Goal: Task Accomplishment & Management: Use online tool/utility

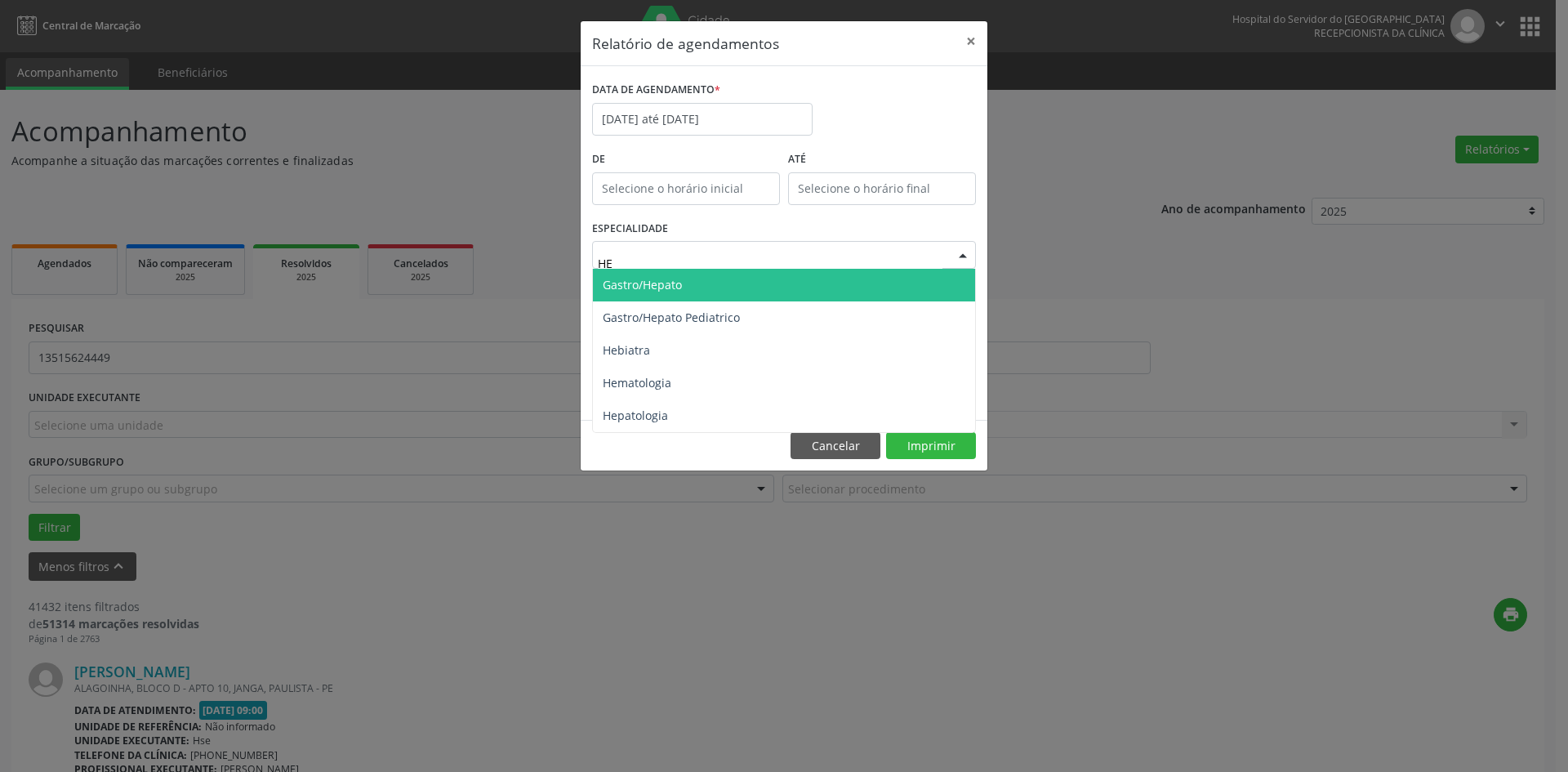
type input "HEM"
click at [749, 288] on span "Hematologia" at bounding box center [784, 285] width 382 height 33
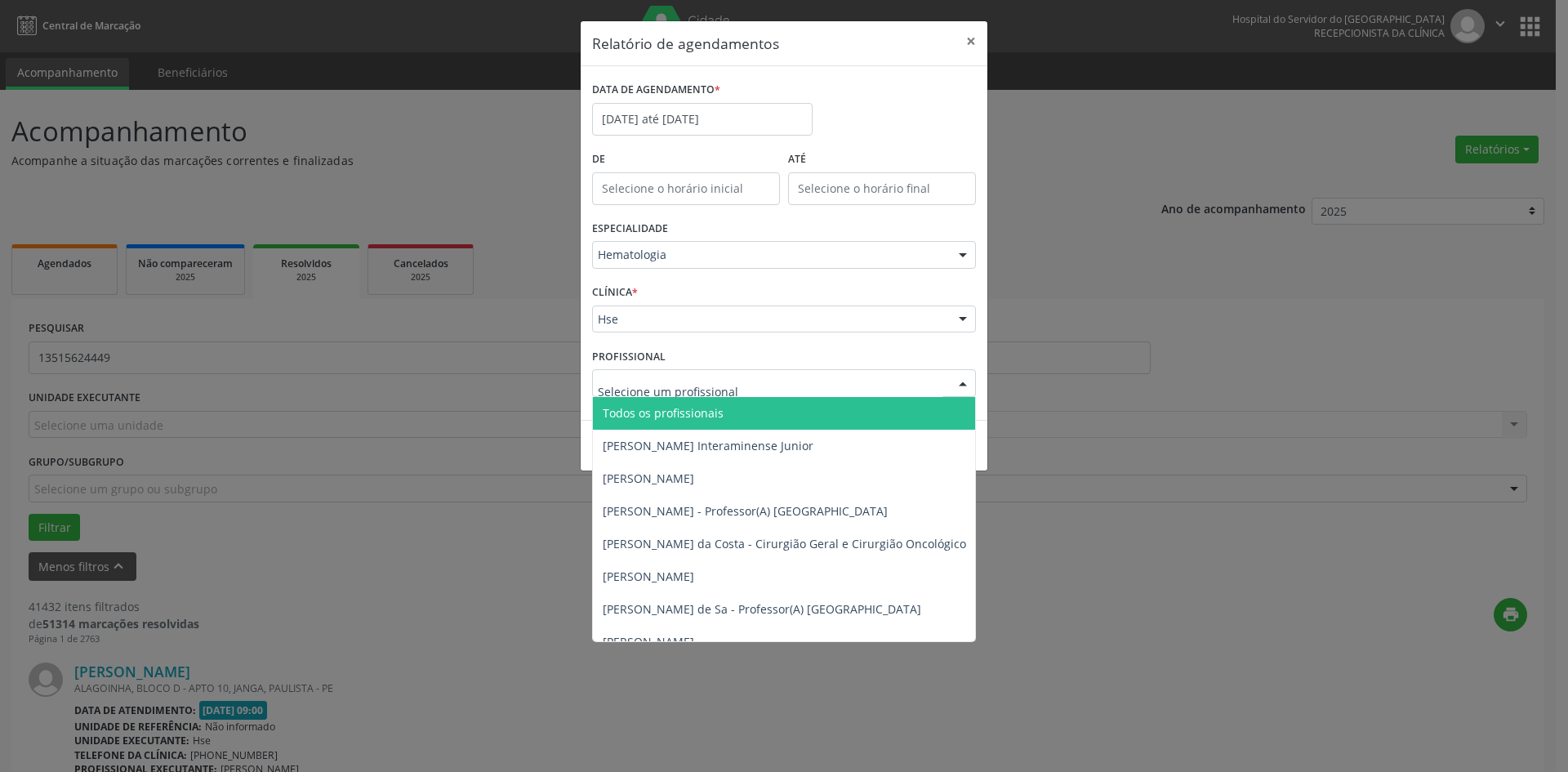
click at [727, 409] on span "Todos os profissionais" at bounding box center [868, 413] width 550 height 33
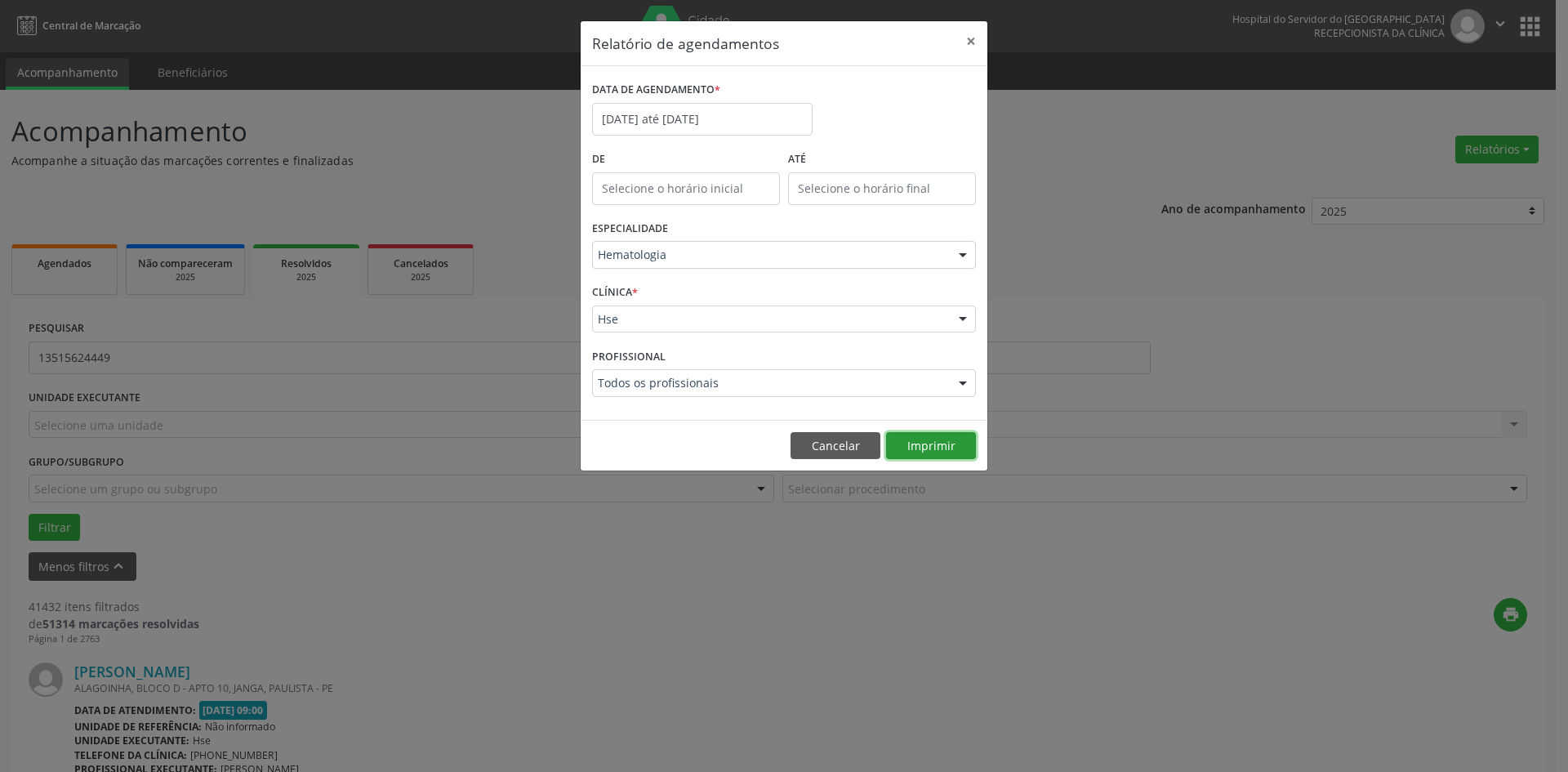
click at [935, 441] on button "Imprimir" at bounding box center [930, 446] width 90 height 28
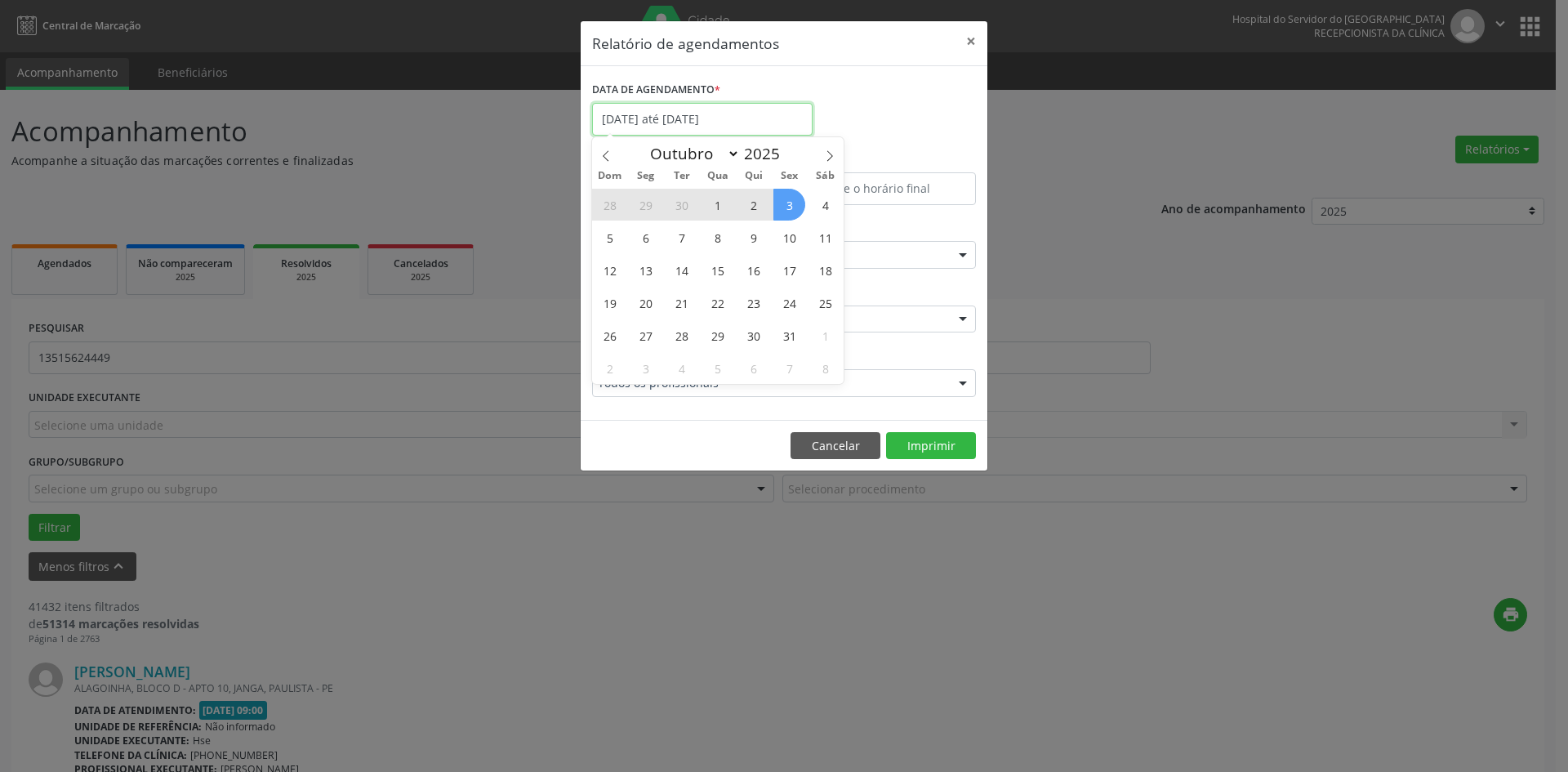
click at [655, 125] on input "[DATE] até [DATE]" at bounding box center [702, 119] width 220 height 33
click at [597, 158] on span at bounding box center [606, 151] width 28 height 28
select select "8"
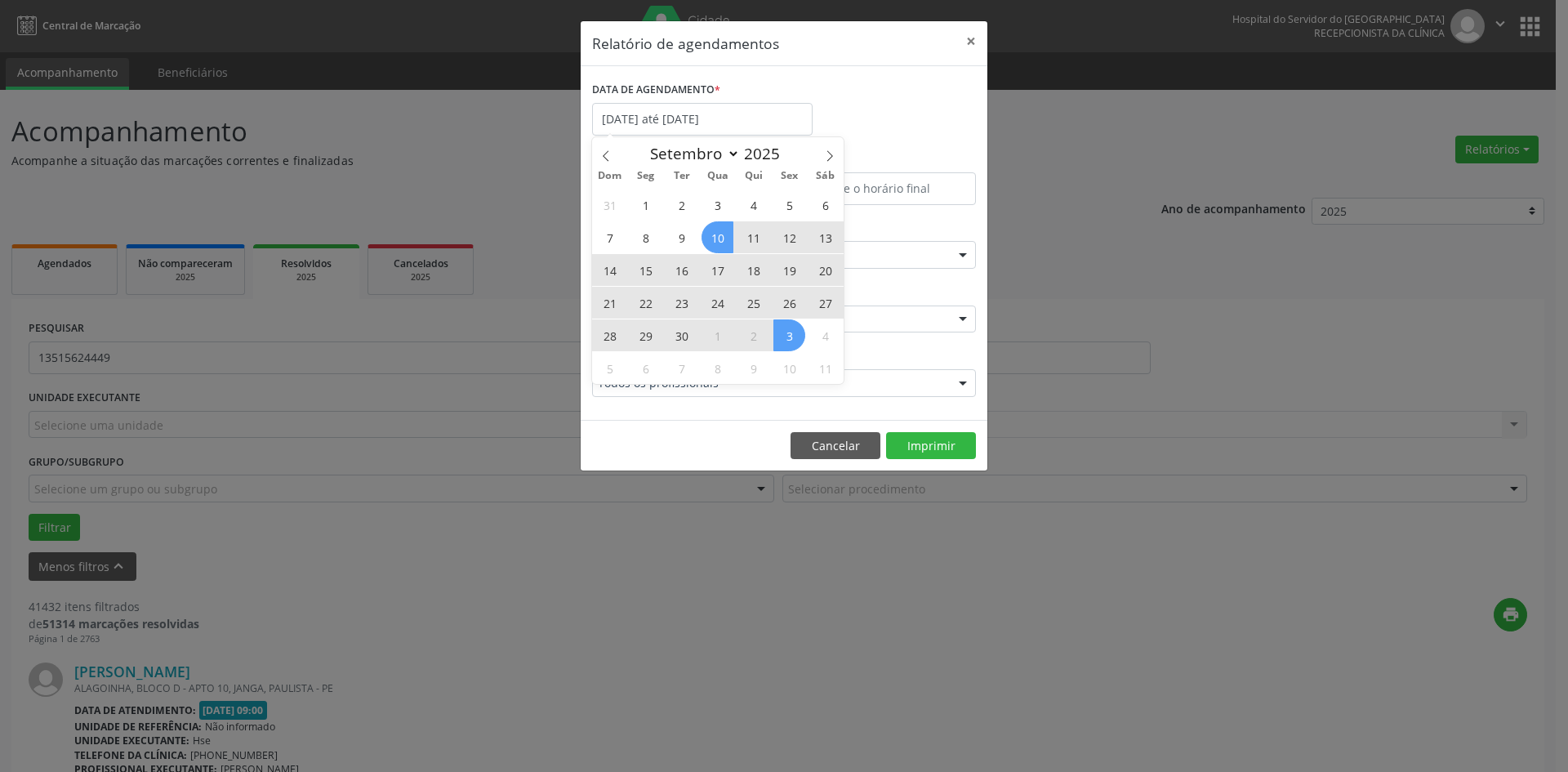
click at [722, 236] on span "10" at bounding box center [717, 237] width 32 height 32
type input "[DATE]"
click at [797, 304] on span "26" at bounding box center [789, 303] width 32 height 32
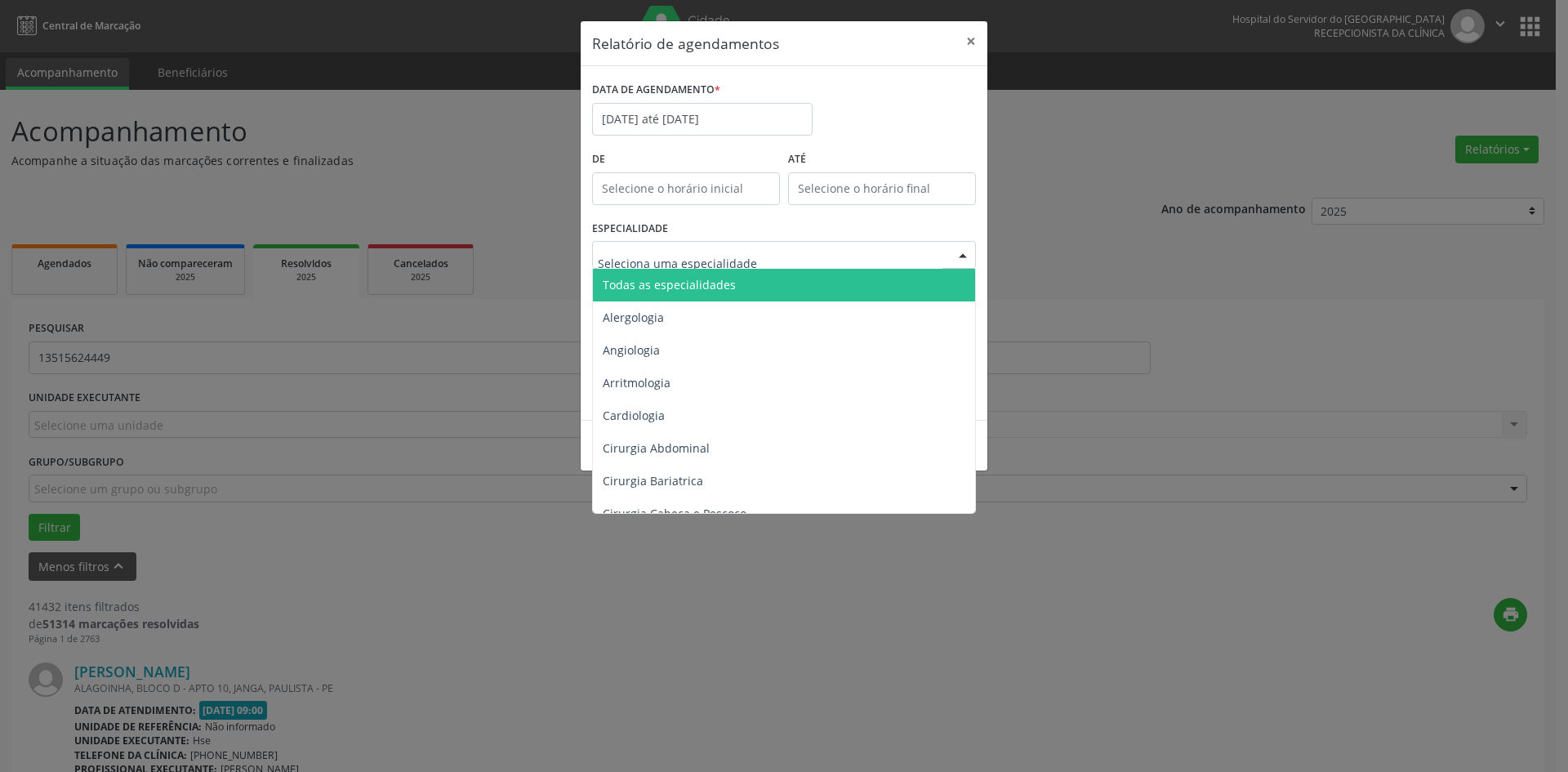
click at [729, 275] on span "Todas as especialidades" at bounding box center [785, 285] width 385 height 33
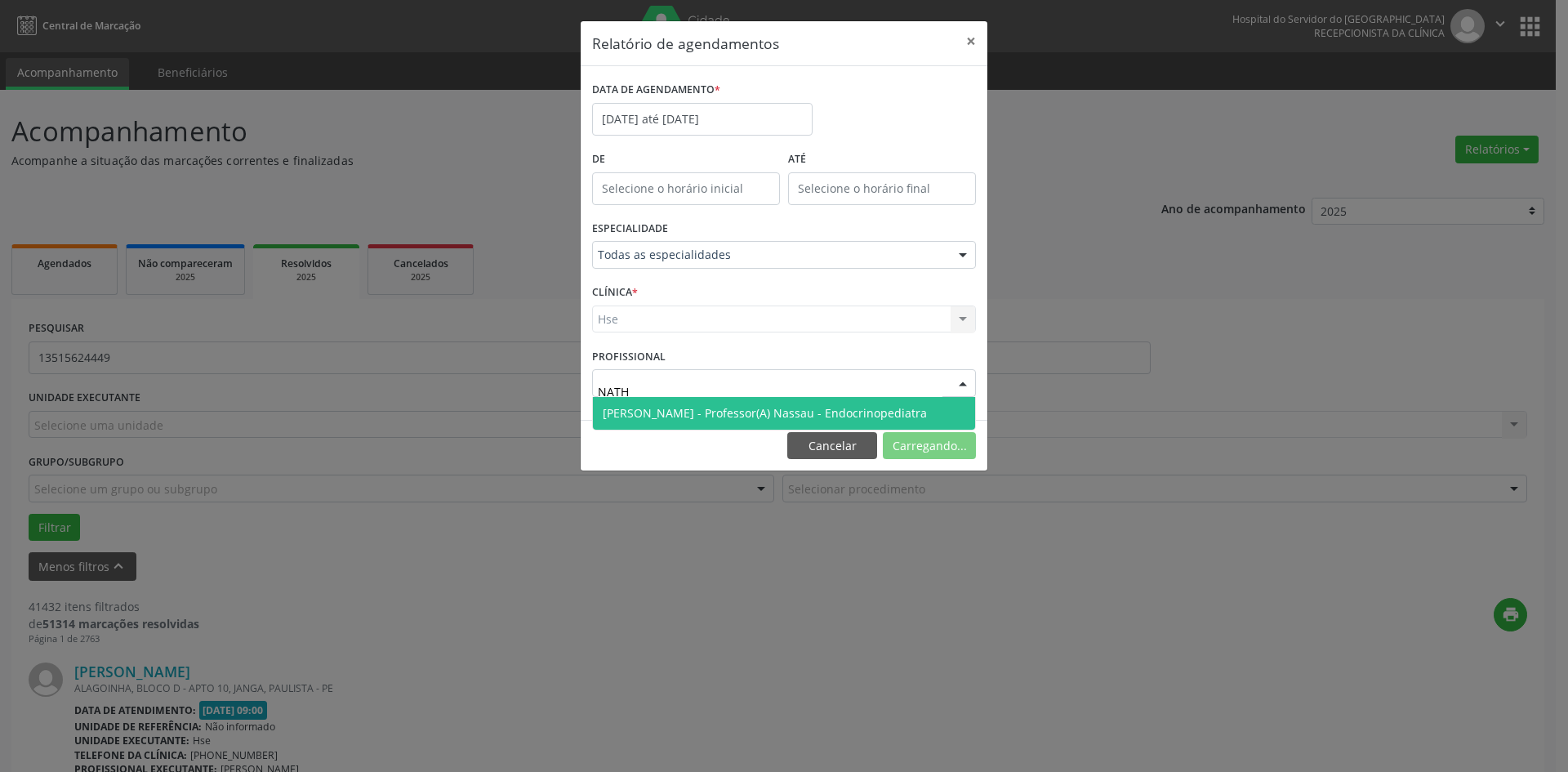
type input "NATHA"
click at [809, 407] on span "[PERSON_NAME] - Professor(A) Nassau - Endocrinopediatra" at bounding box center [764, 412] width 324 height 16
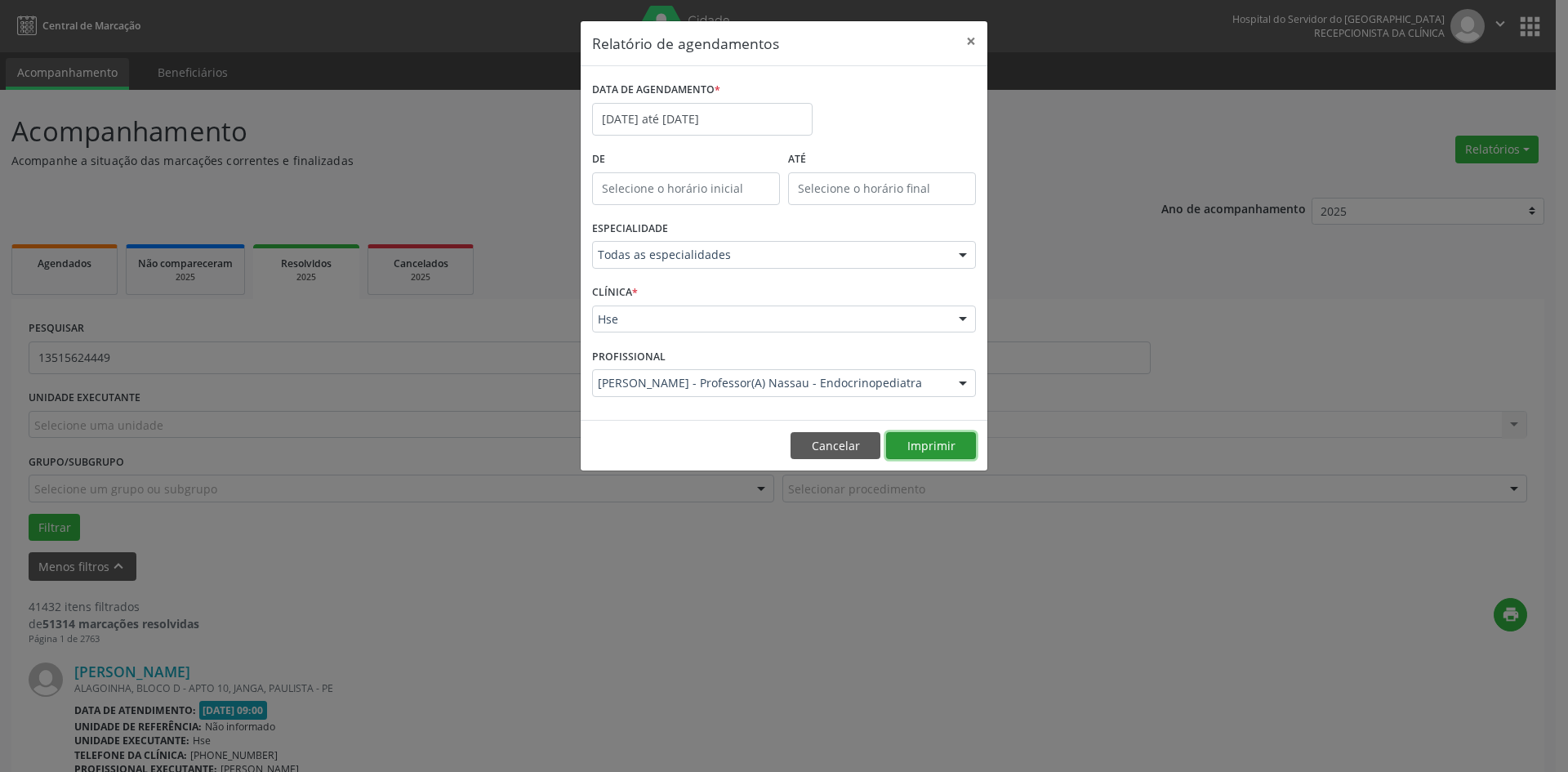
click at [931, 438] on button "Imprimir" at bounding box center [930, 446] width 90 height 28
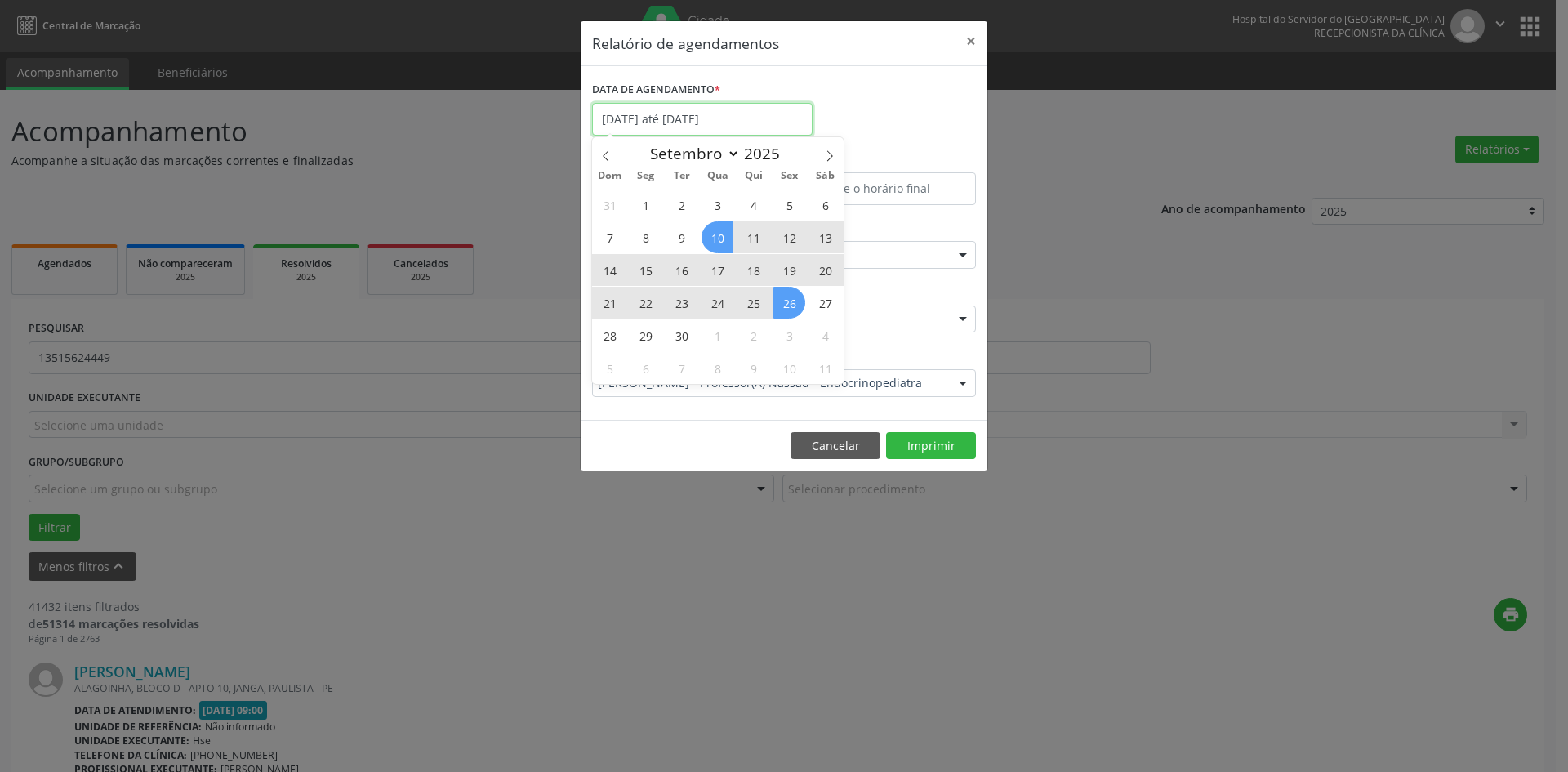
click at [706, 128] on input "[DATE] até [DATE]" at bounding box center [702, 119] width 220 height 33
click at [605, 148] on span at bounding box center [606, 151] width 28 height 28
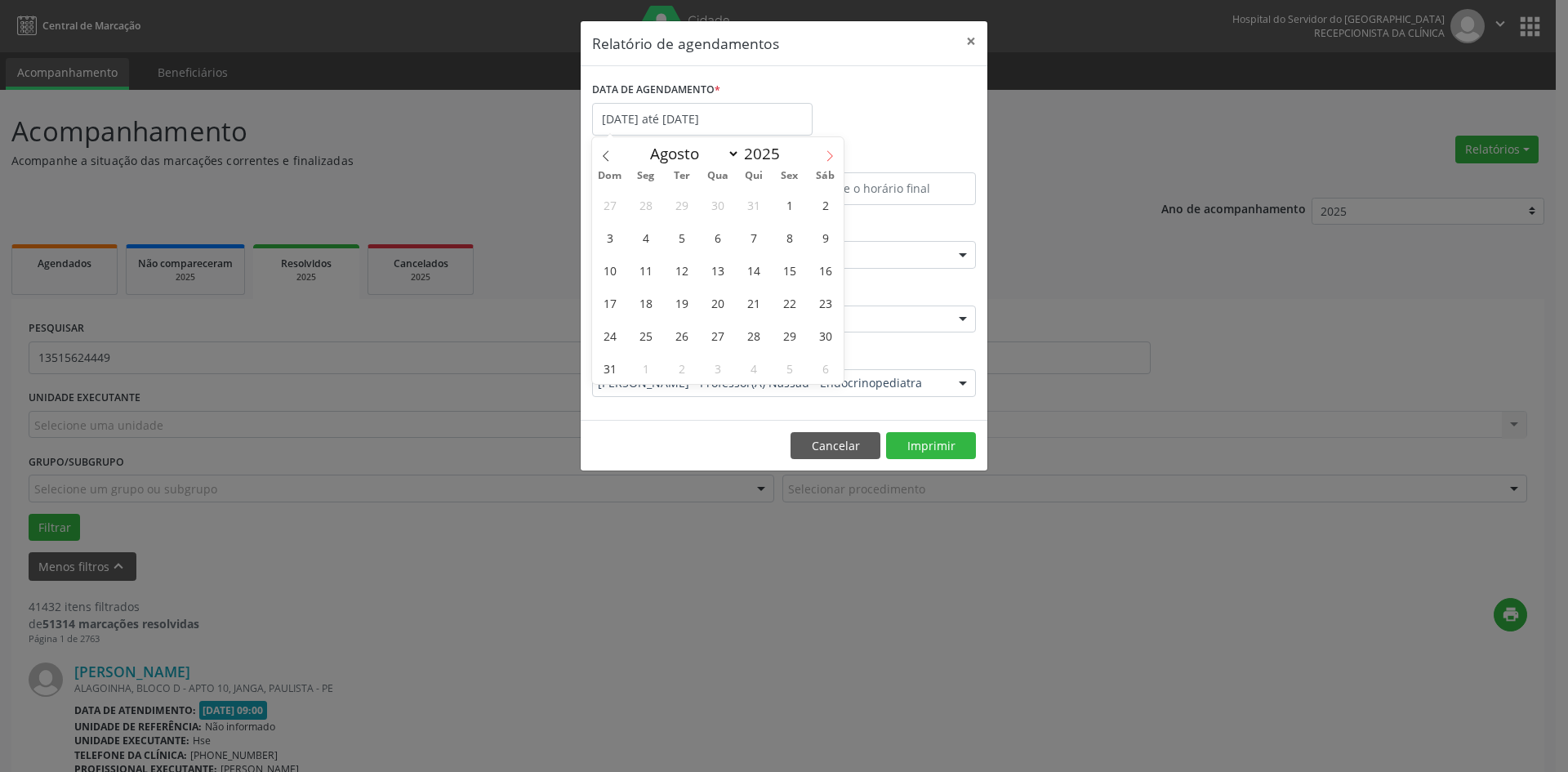
click at [828, 163] on span at bounding box center [830, 151] width 28 height 28
select select "8"
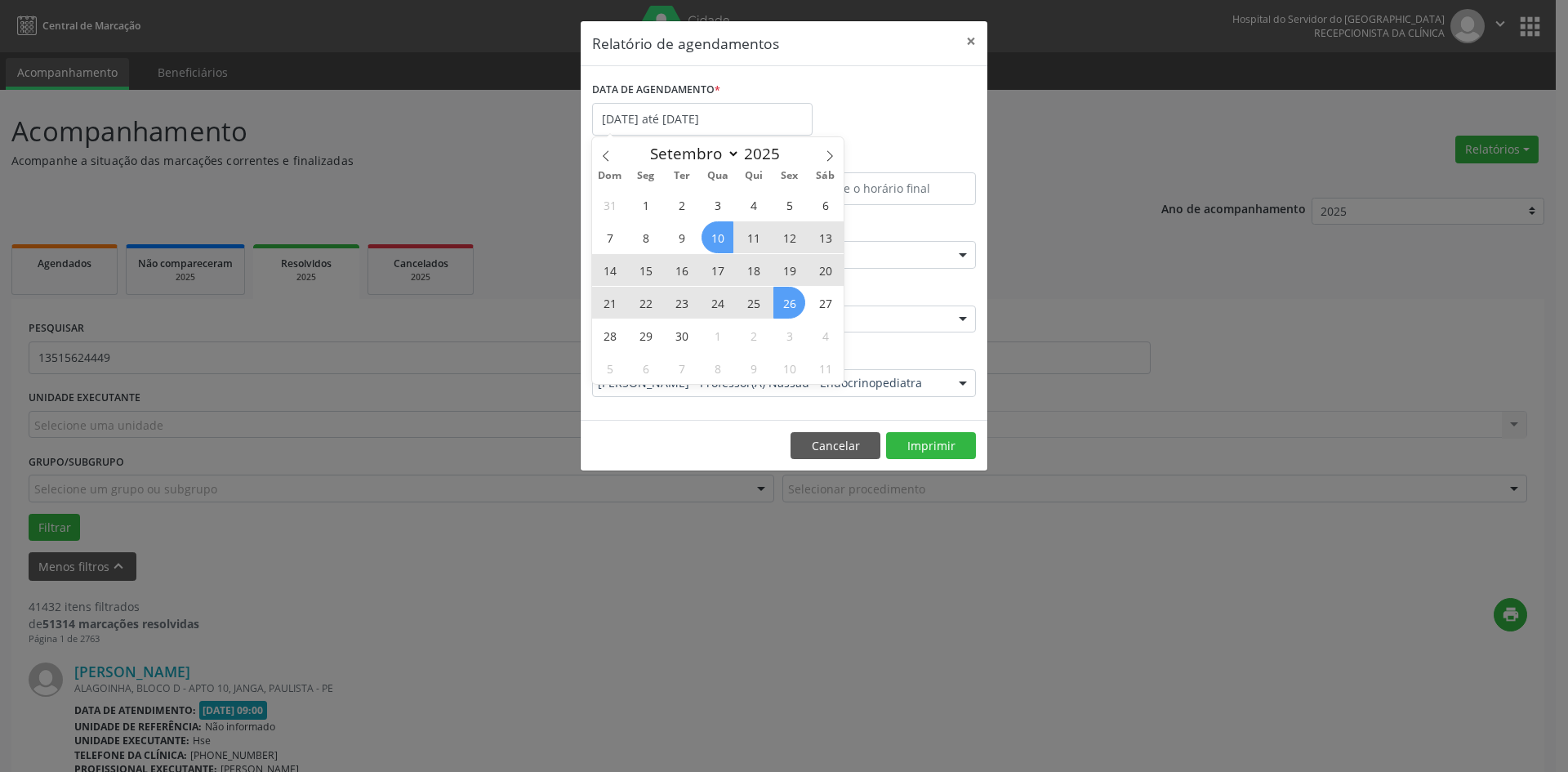
click at [716, 279] on span "17" at bounding box center [717, 270] width 32 height 32
type input "17/09/2025"
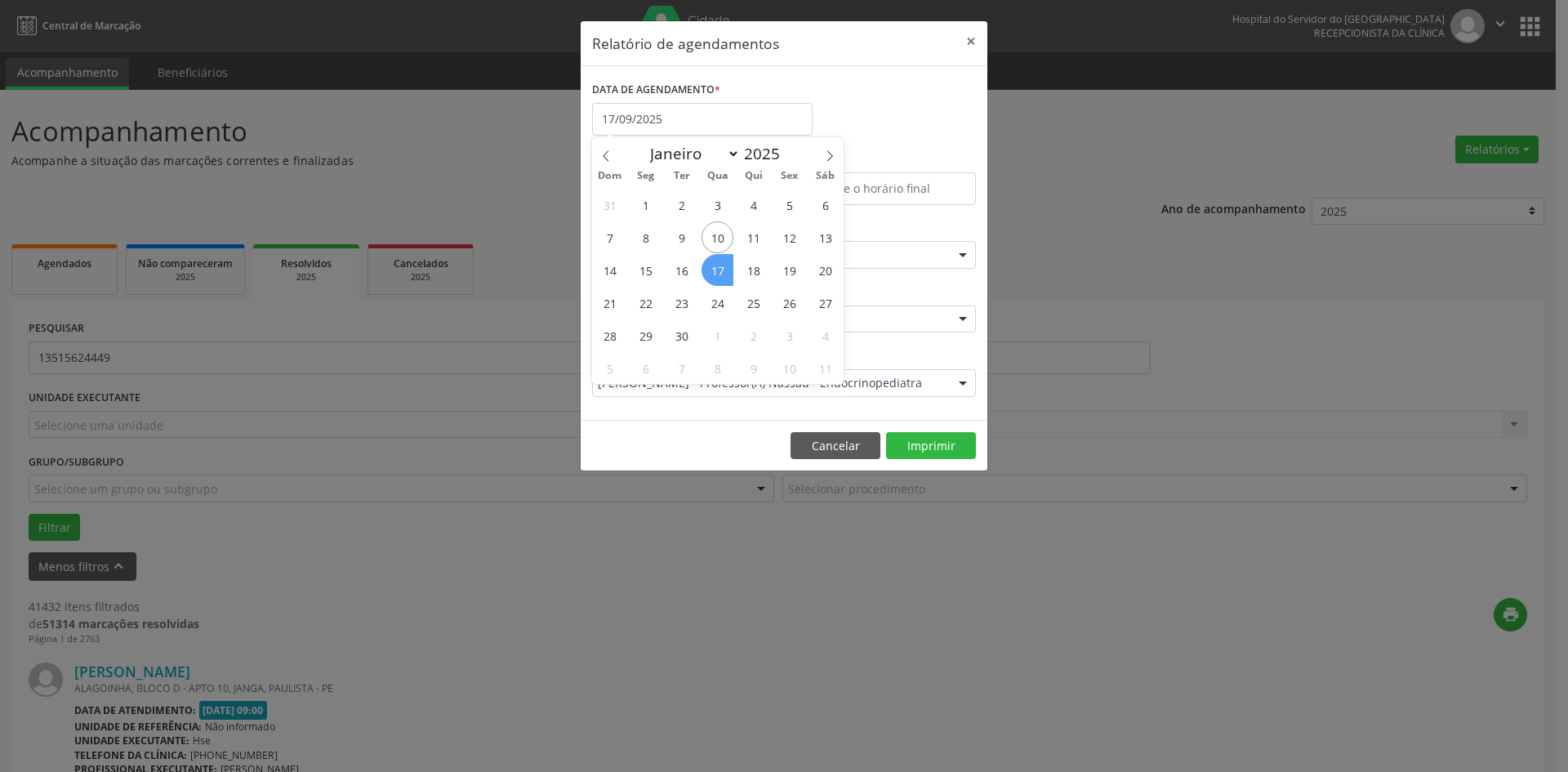
click at [716, 279] on span "17" at bounding box center [717, 270] width 32 height 32
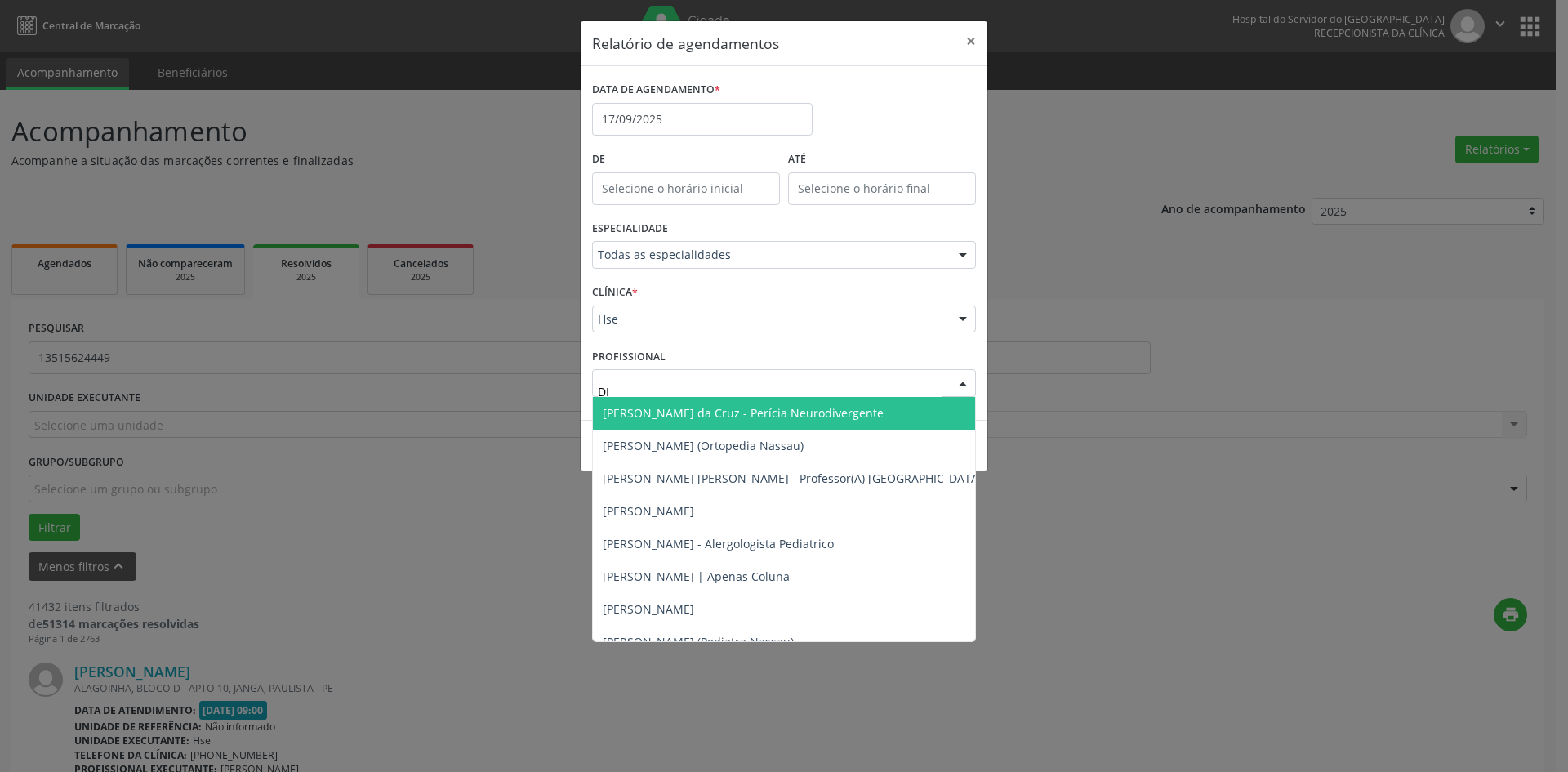
type input "DIM"
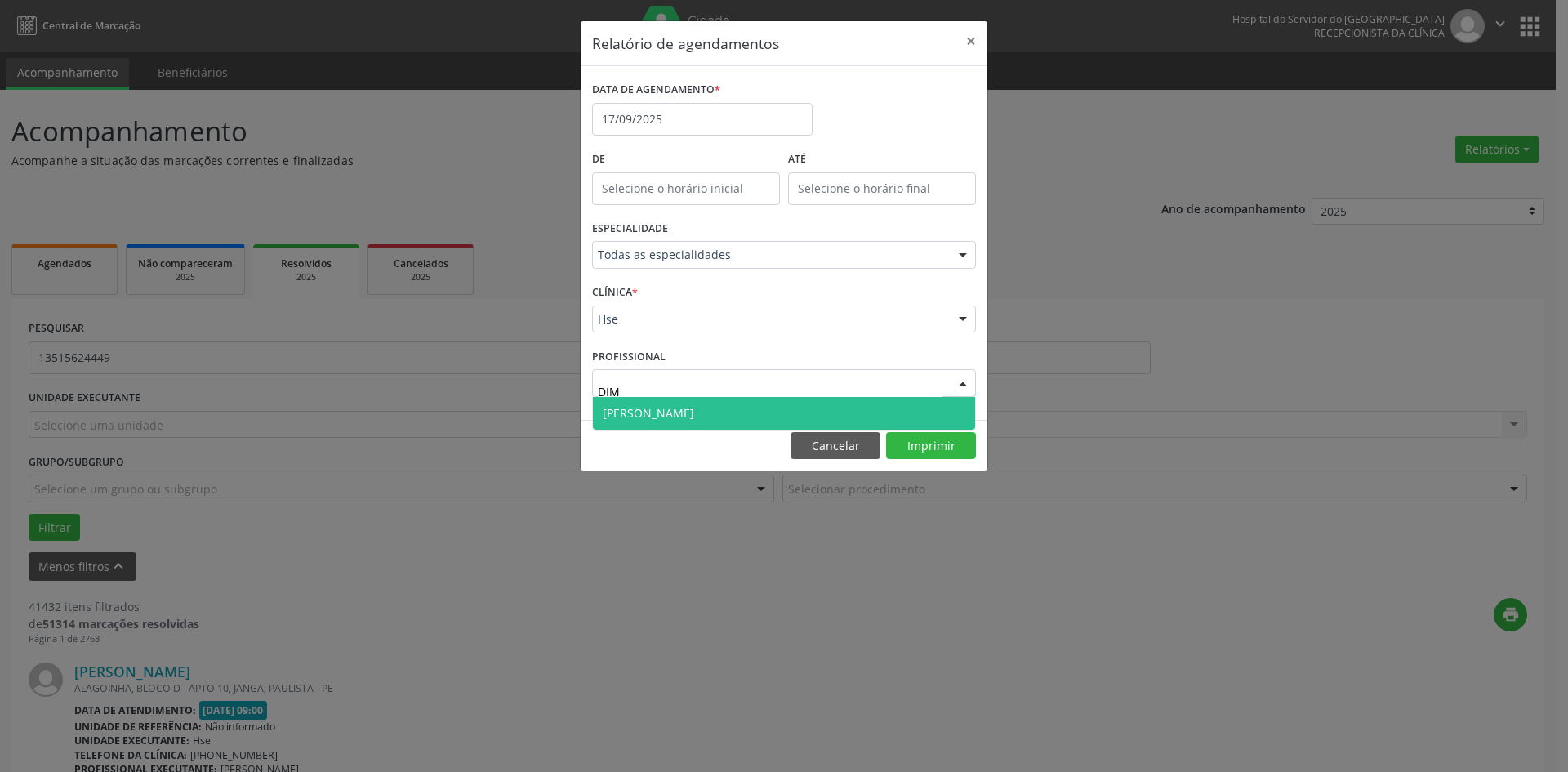
click at [673, 419] on span "[PERSON_NAME]" at bounding box center [648, 412] width 91 height 16
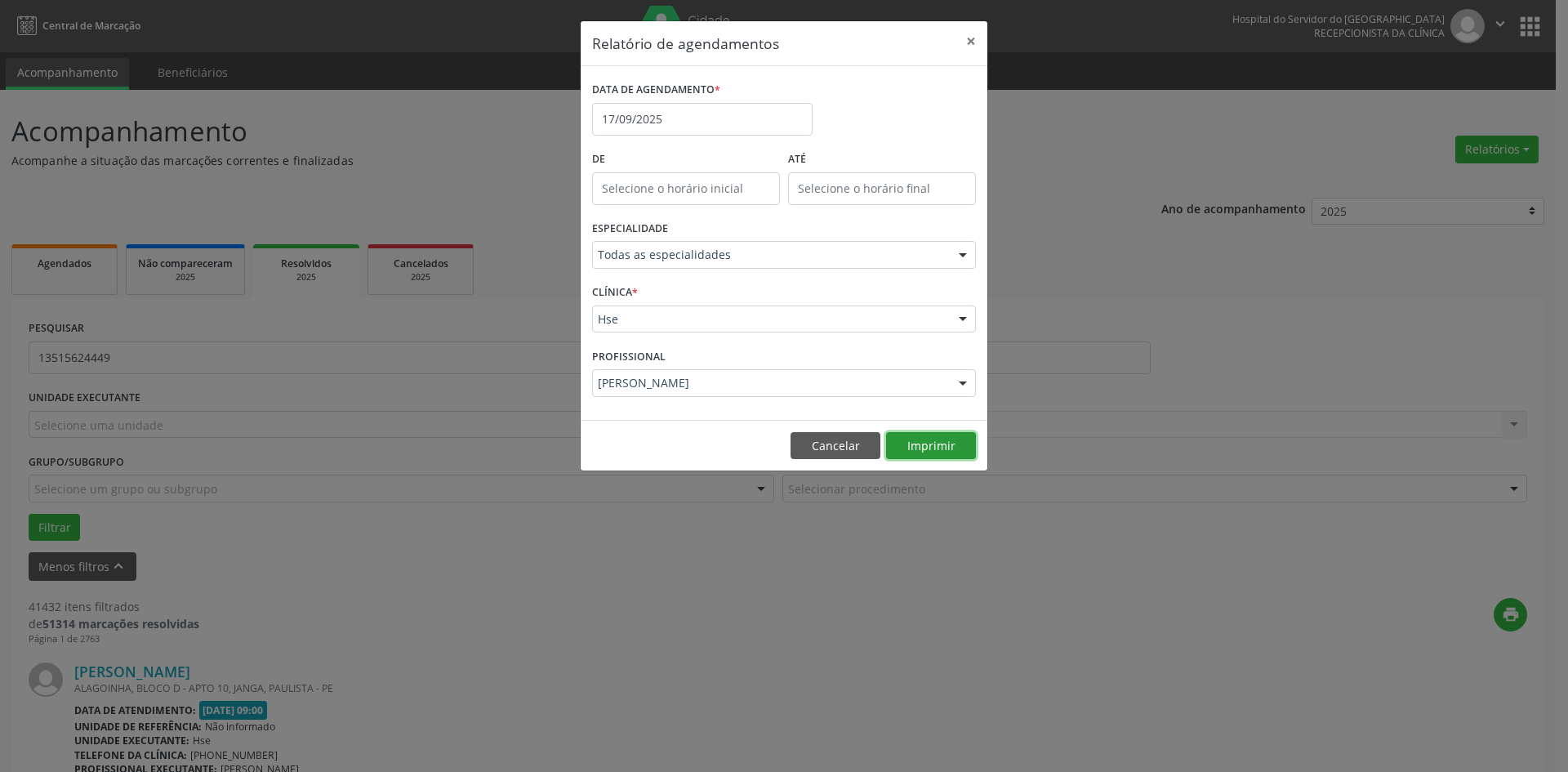
click at [913, 437] on button "Imprimir" at bounding box center [930, 446] width 90 height 28
